Goal: Task Accomplishment & Management: Manage account settings

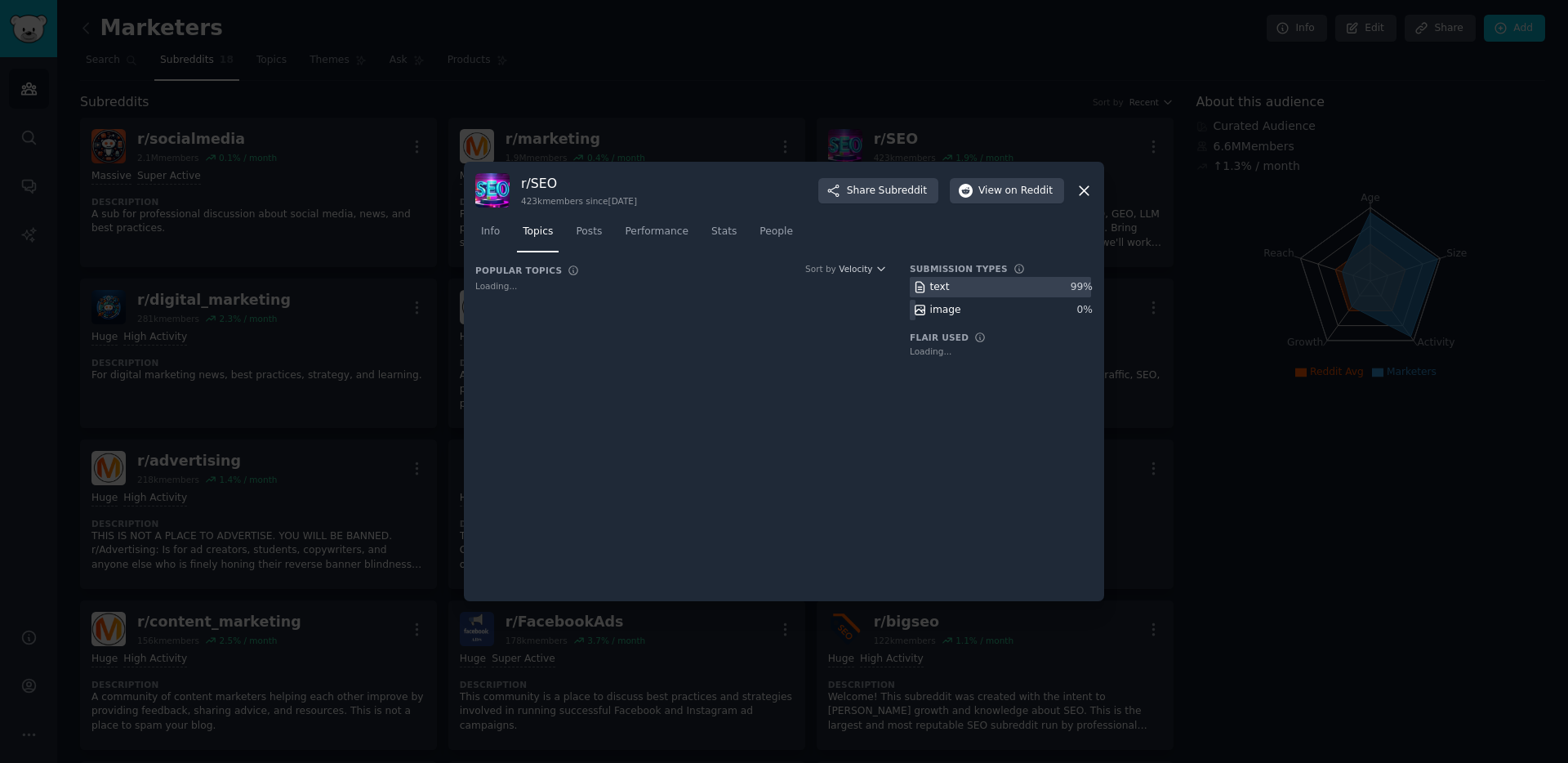
click at [1085, 182] on icon at bounding box center [1084, 191] width 17 height 17
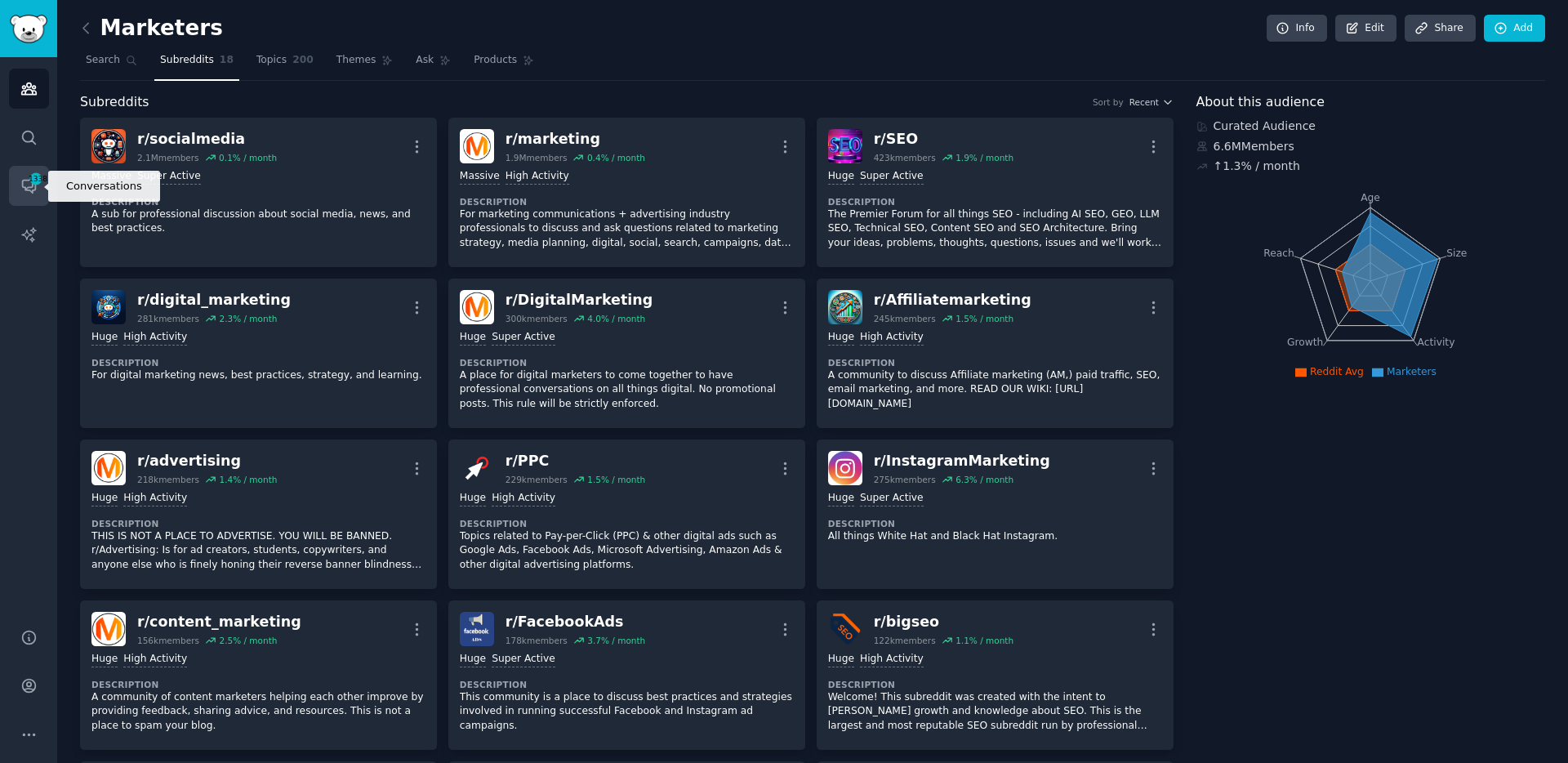
click at [29, 179] on span "1338" at bounding box center [36, 179] width 15 height 12
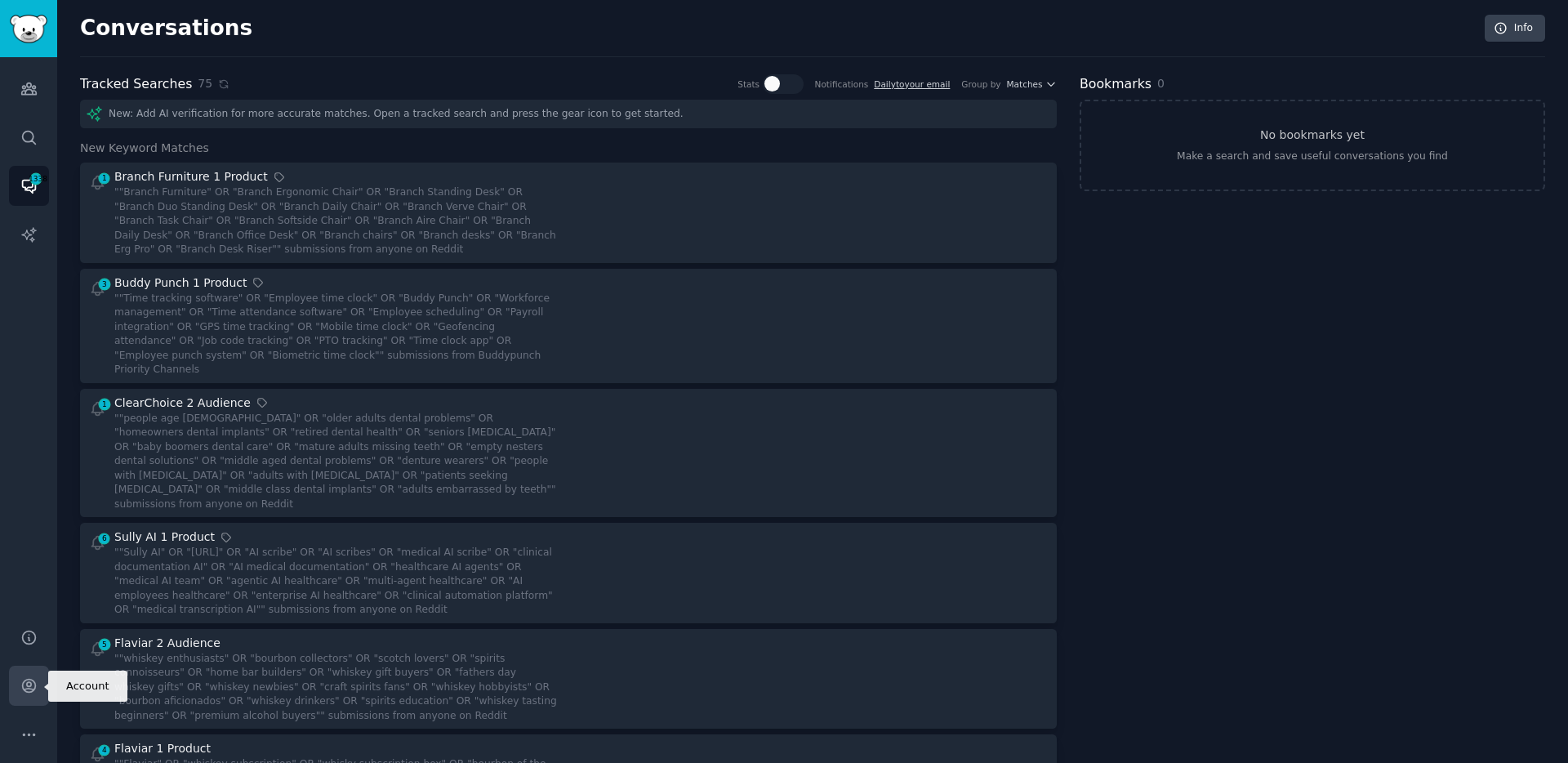
click at [36, 683] on icon "Sidebar" at bounding box center [29, 687] width 17 height 17
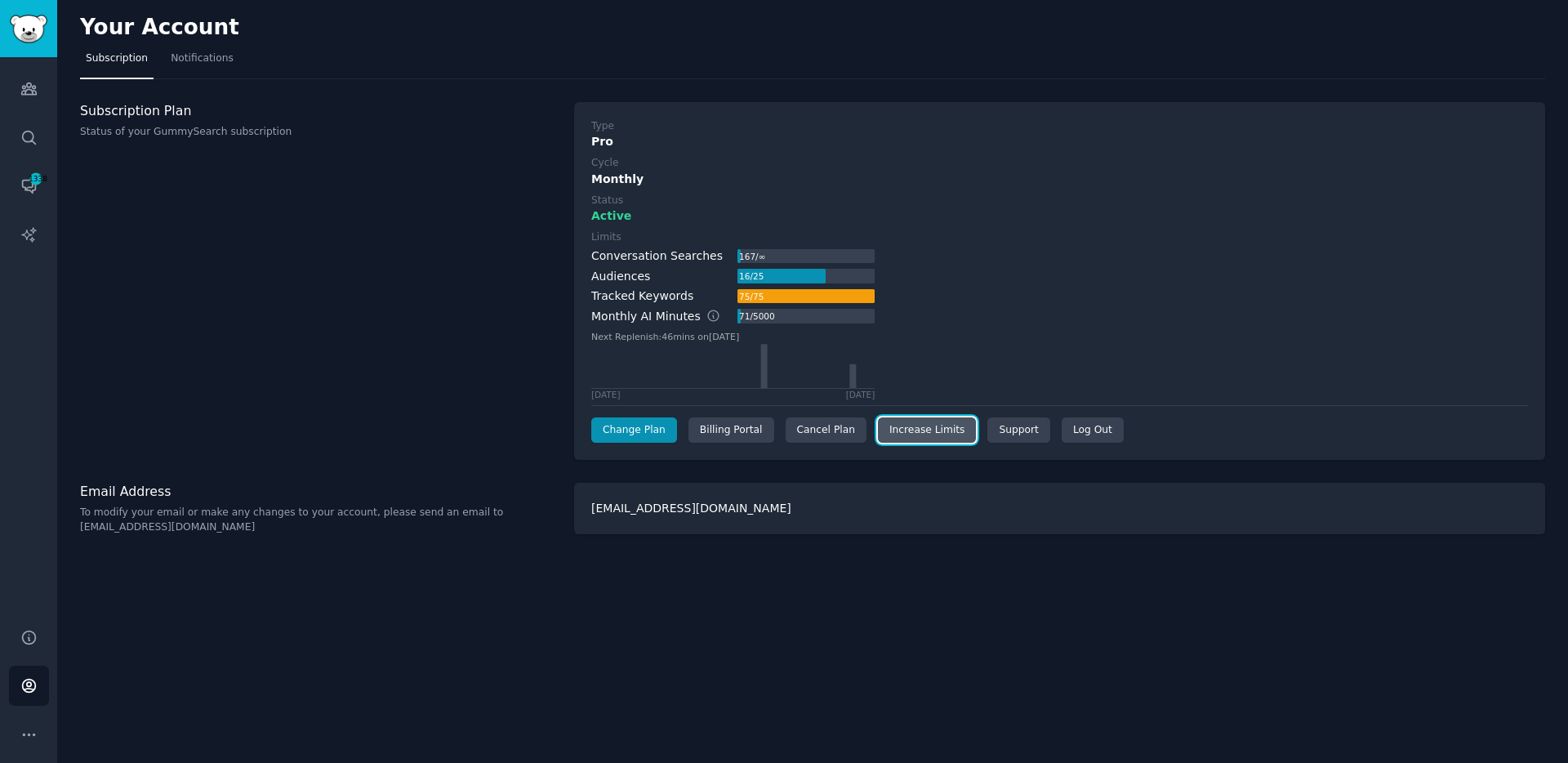
click at [899, 433] on link "Increase Limits" at bounding box center [927, 430] width 99 height 26
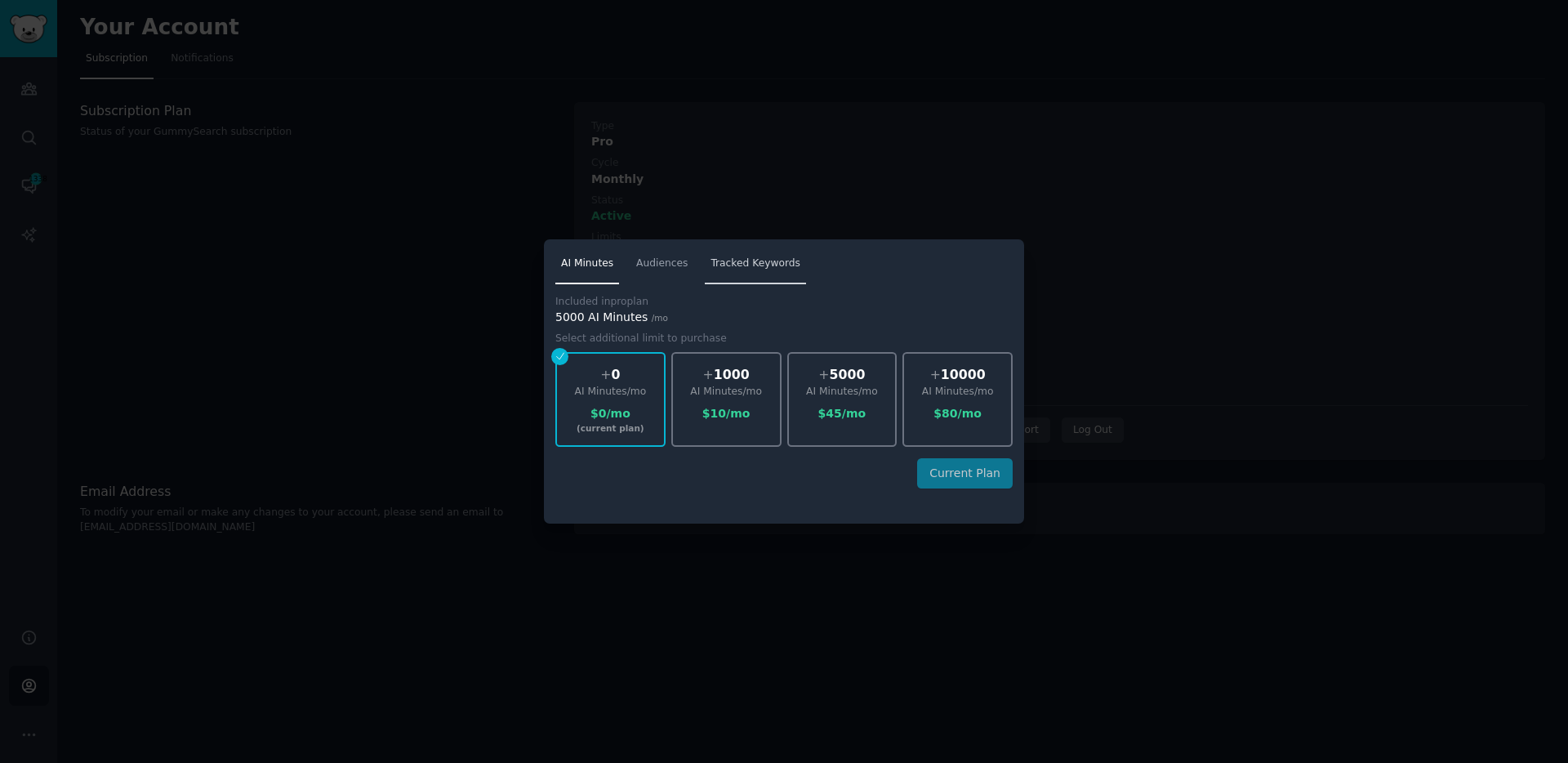
click at [719, 257] on span "Tracked Keywords" at bounding box center [755, 263] width 90 height 15
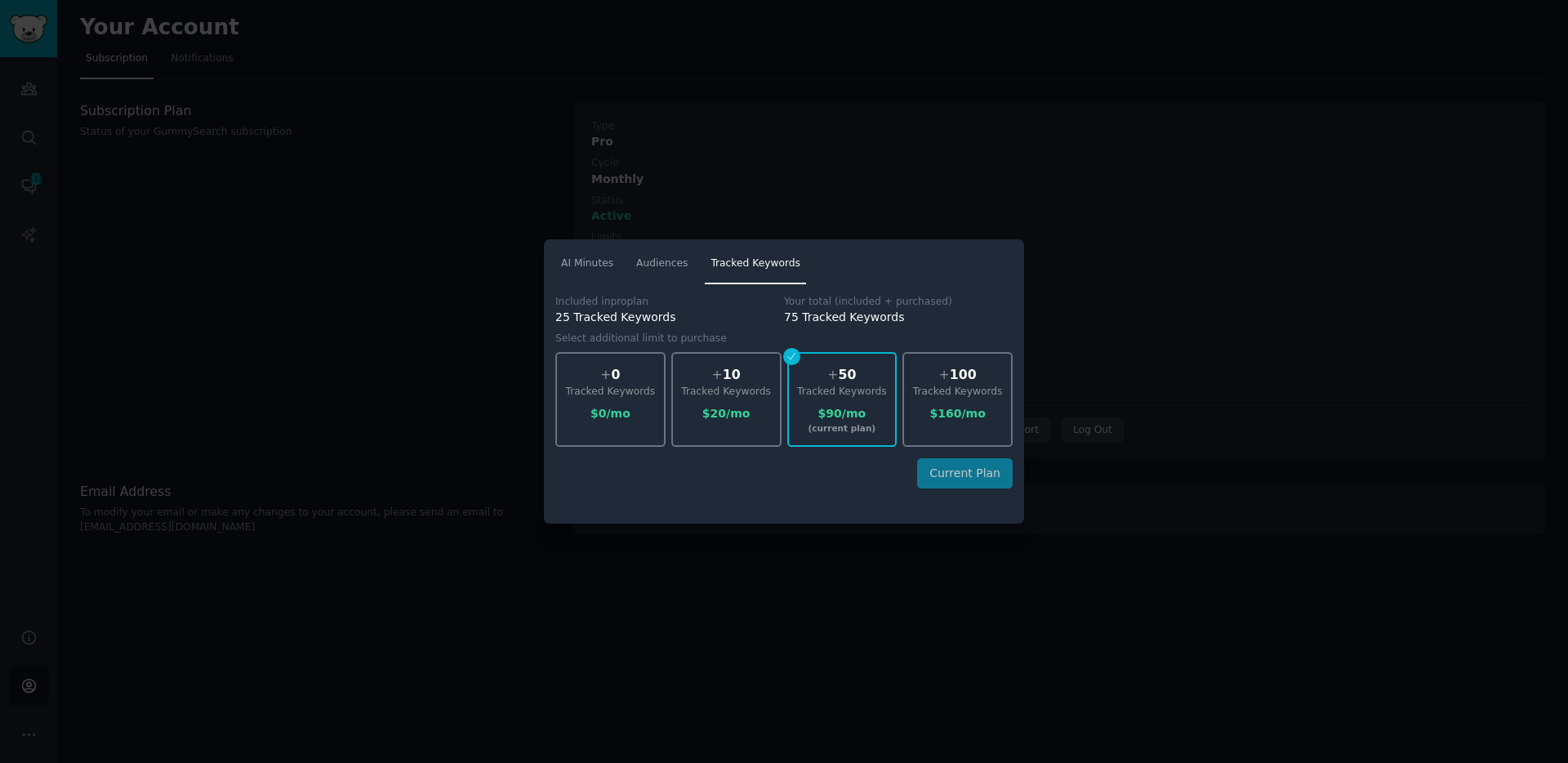
click at [907, 594] on div at bounding box center [784, 382] width 1568 height 763
